Goal: Task Accomplishment & Management: Complete application form

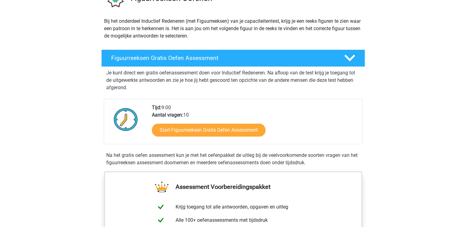
scroll to position [92, 0]
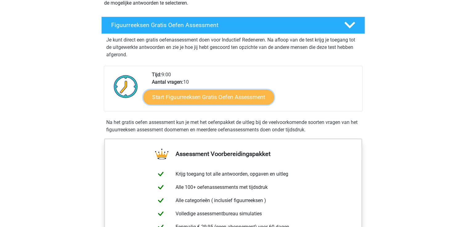
click at [232, 96] on link "Start Figuurreeksen Gratis Oefen Assessment" at bounding box center [208, 97] width 130 height 15
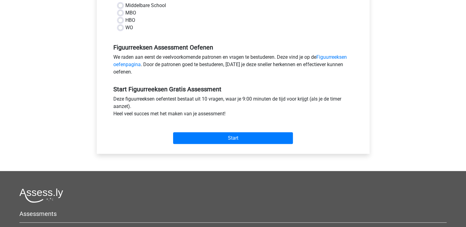
scroll to position [154, 0]
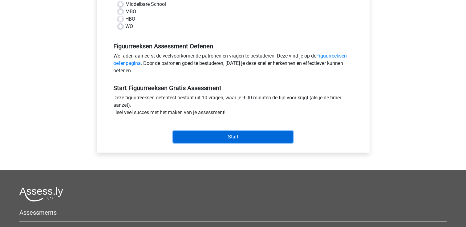
click at [223, 140] on input "Start" at bounding box center [233, 137] width 120 height 12
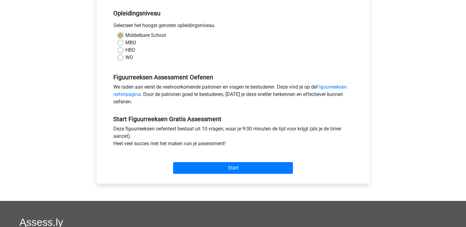
scroll to position [62, 0]
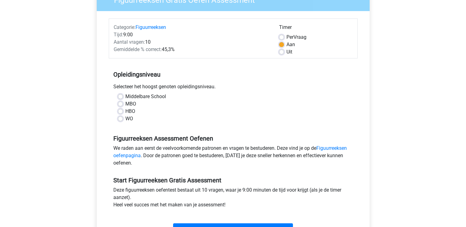
click at [125, 118] on label "WO" at bounding box center [129, 118] width 8 height 7
click at [120, 118] on input "WO" at bounding box center [120, 118] width 5 height 6
radio input "true"
click at [125, 112] on label "HBO" at bounding box center [130, 111] width 10 height 7
click at [122, 112] on input "HBO" at bounding box center [120, 111] width 5 height 6
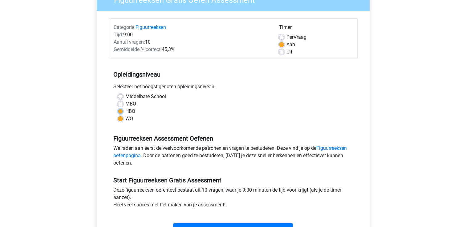
radio input "true"
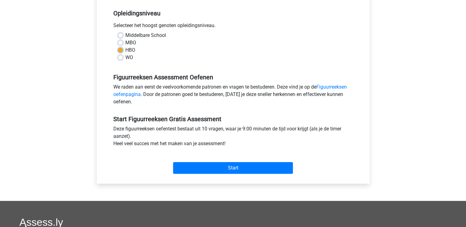
scroll to position [123, 0]
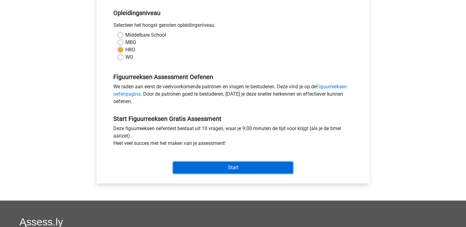
click at [213, 168] on input "Start" at bounding box center [233, 168] width 120 height 12
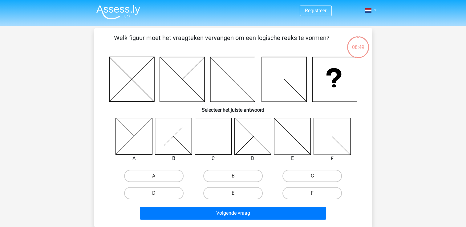
scroll to position [31, 0]
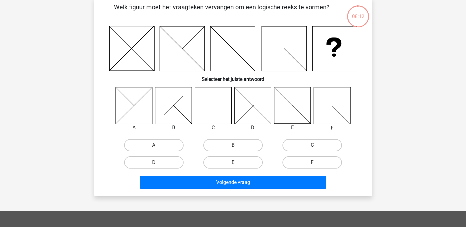
click at [306, 147] on label "C" at bounding box center [311, 145] width 59 height 12
click at [312, 147] on input "C" at bounding box center [314, 147] width 4 height 4
radio input "true"
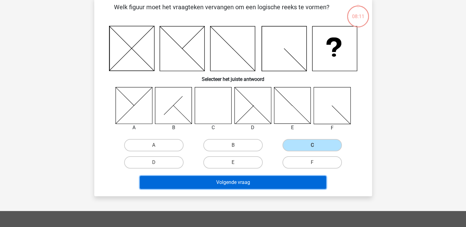
click at [222, 181] on button "Volgende vraag" at bounding box center [233, 182] width 186 height 13
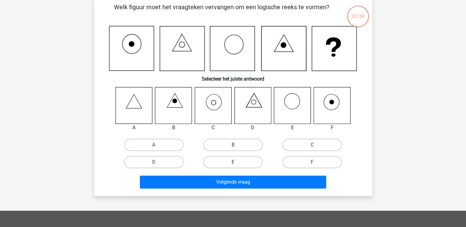
click at [313, 146] on input "C" at bounding box center [314, 147] width 4 height 4
radio input "true"
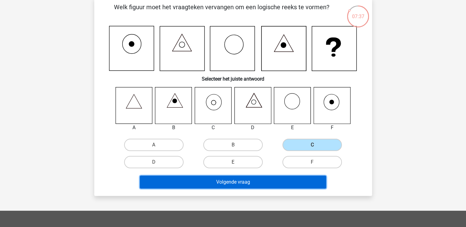
click at [242, 181] on button "Volgende vraag" at bounding box center [233, 182] width 186 height 13
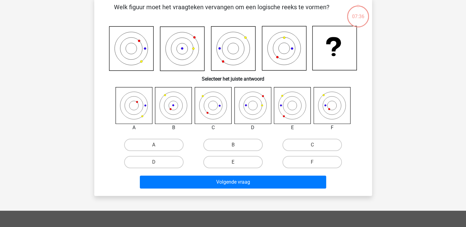
scroll to position [28, 0]
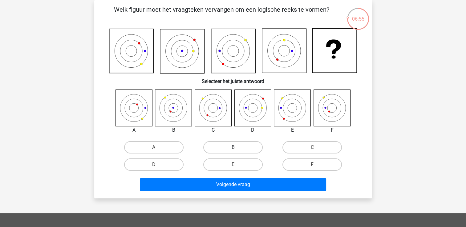
click at [240, 147] on label "B" at bounding box center [232, 147] width 59 height 12
click at [237, 147] on input "B" at bounding box center [235, 149] width 4 height 4
radio input "true"
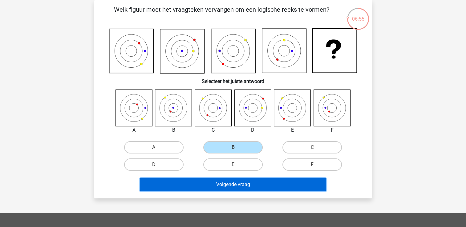
click at [252, 184] on button "Volgende vraag" at bounding box center [233, 184] width 186 height 13
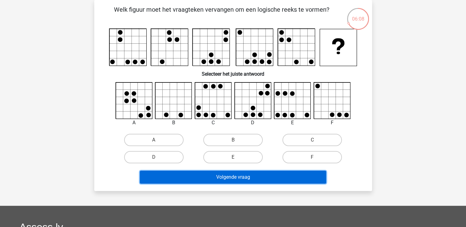
click at [246, 175] on button "Volgende vraag" at bounding box center [233, 177] width 186 height 13
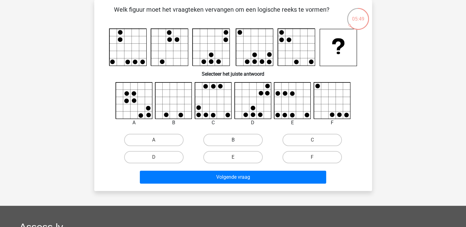
click at [242, 139] on label "B" at bounding box center [232, 140] width 59 height 12
click at [237, 140] on input "B" at bounding box center [235, 142] width 4 height 4
radio input "true"
click at [239, 155] on label "E" at bounding box center [232, 157] width 59 height 12
click at [237, 157] on input "E" at bounding box center [235, 159] width 4 height 4
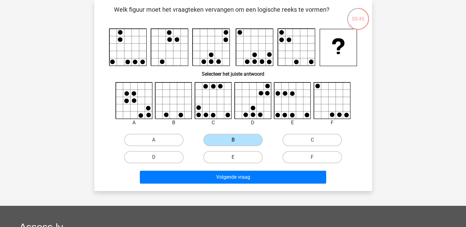
radio input "true"
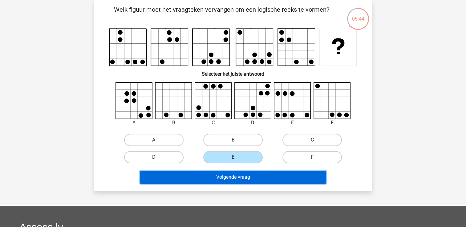
click at [240, 176] on button "Volgende vraag" at bounding box center [233, 177] width 186 height 13
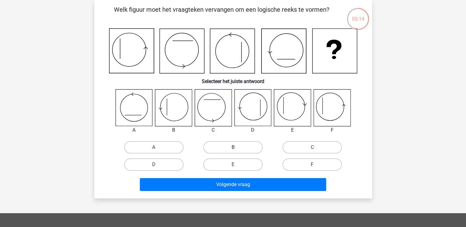
click at [217, 145] on label "B" at bounding box center [232, 147] width 59 height 12
click at [233, 147] on input "B" at bounding box center [235, 149] width 4 height 4
radio input "true"
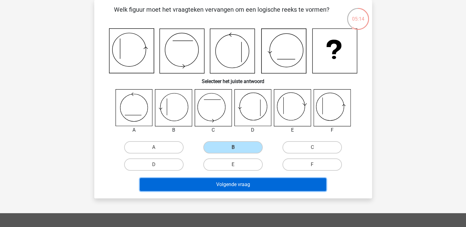
click at [223, 183] on button "Volgende vraag" at bounding box center [233, 184] width 186 height 13
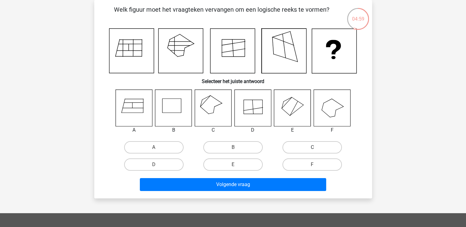
click at [303, 145] on label "C" at bounding box center [311, 147] width 59 height 12
click at [312, 147] on input "C" at bounding box center [314, 149] width 4 height 4
radio input "true"
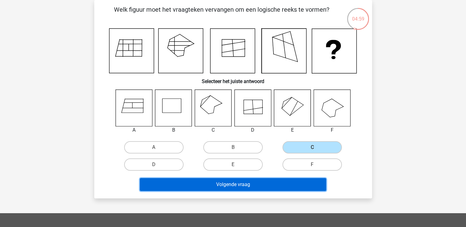
click at [250, 184] on button "Volgende vraag" at bounding box center [233, 184] width 186 height 13
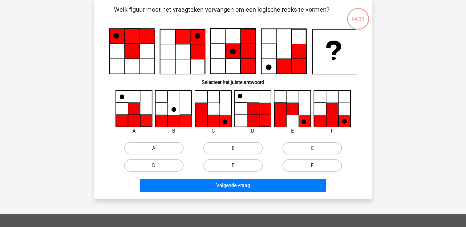
click at [311, 163] on label "F" at bounding box center [311, 165] width 59 height 12
click at [312, 166] on input "F" at bounding box center [314, 168] width 4 height 4
radio input "true"
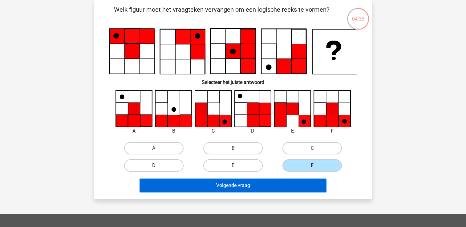
click at [271, 187] on button "Volgende vraag" at bounding box center [233, 185] width 186 height 13
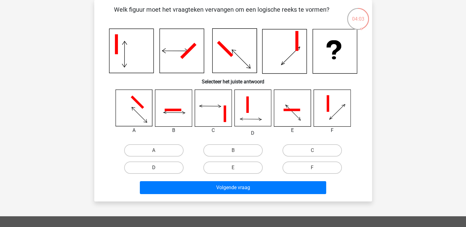
click at [175, 166] on label "D" at bounding box center [153, 168] width 59 height 12
click at [158, 168] on input "D" at bounding box center [156, 170] width 4 height 4
radio input "true"
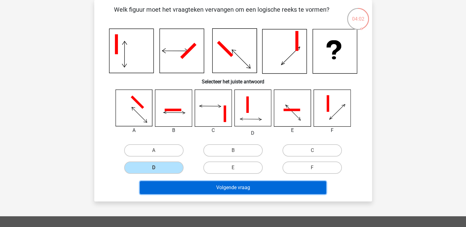
click at [218, 187] on button "Volgende vraag" at bounding box center [233, 187] width 186 height 13
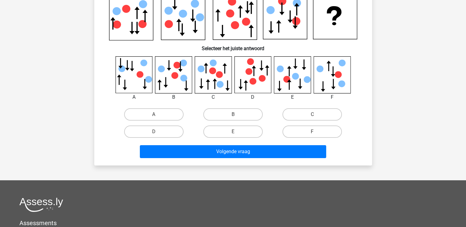
scroll to position [31, 0]
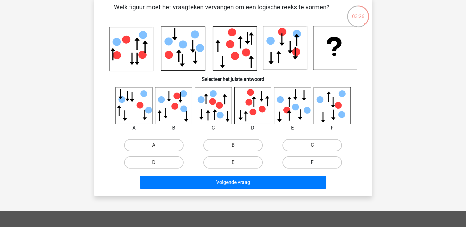
click at [308, 161] on label "F" at bounding box center [311, 162] width 59 height 12
click at [312, 163] on input "F" at bounding box center [314, 165] width 4 height 4
radio input "true"
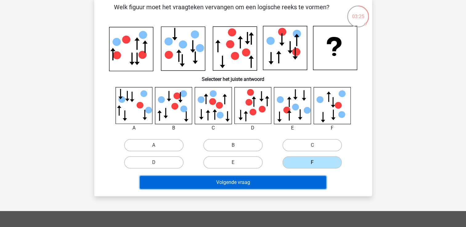
click at [249, 182] on button "Volgende vraag" at bounding box center [233, 182] width 186 height 13
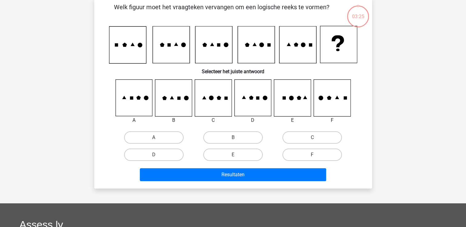
scroll to position [28, 0]
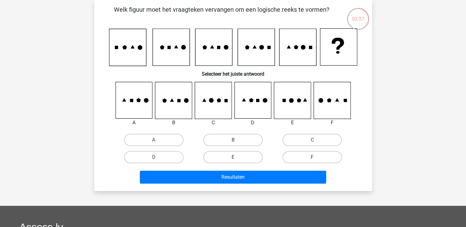
click at [235, 159] on input "E" at bounding box center [235, 159] width 4 height 4
radio input "true"
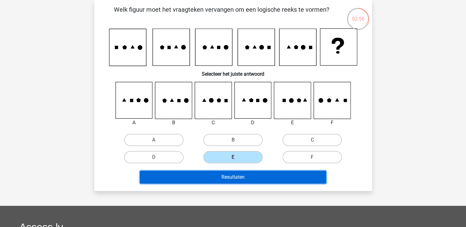
click at [234, 176] on button "Resultaten" at bounding box center [233, 177] width 186 height 13
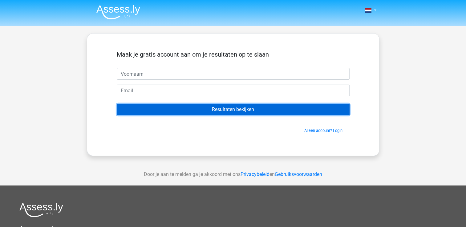
click at [234, 109] on input "Resultaten bekijken" at bounding box center [233, 110] width 233 height 12
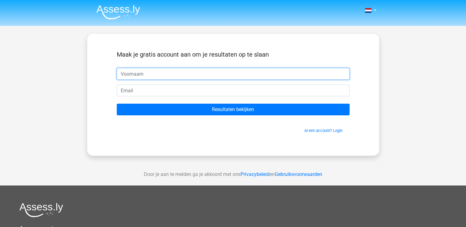
click at [153, 77] on input "text" at bounding box center [233, 74] width 233 height 12
type input "E"
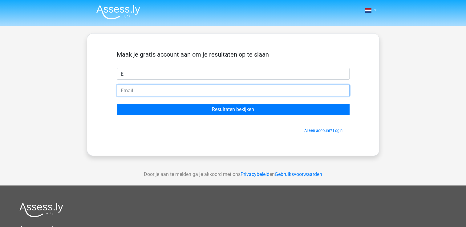
click at [151, 90] on input "email" at bounding box center [233, 91] width 233 height 12
